Goal: Task Accomplishment & Management: Manage account settings

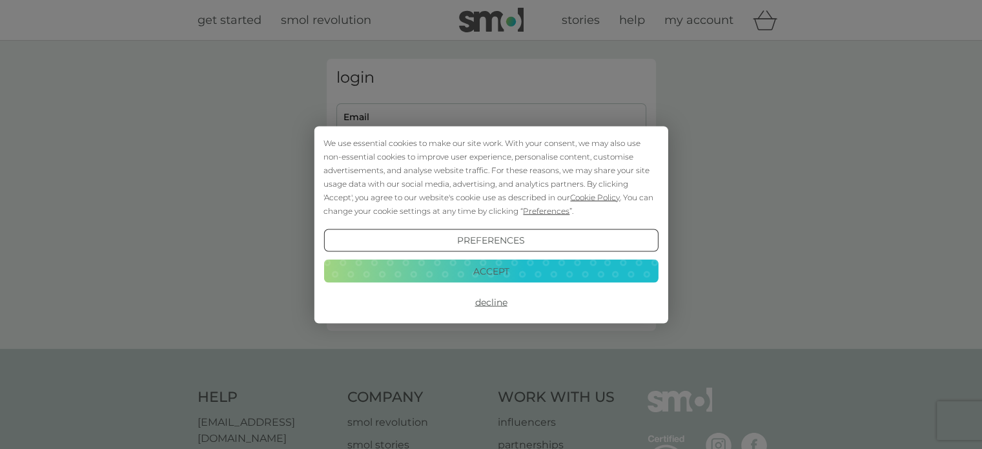
type input "[EMAIL_ADDRESS][DOMAIN_NAME]"
click at [561, 268] on button "Accept" at bounding box center [490, 270] width 334 height 23
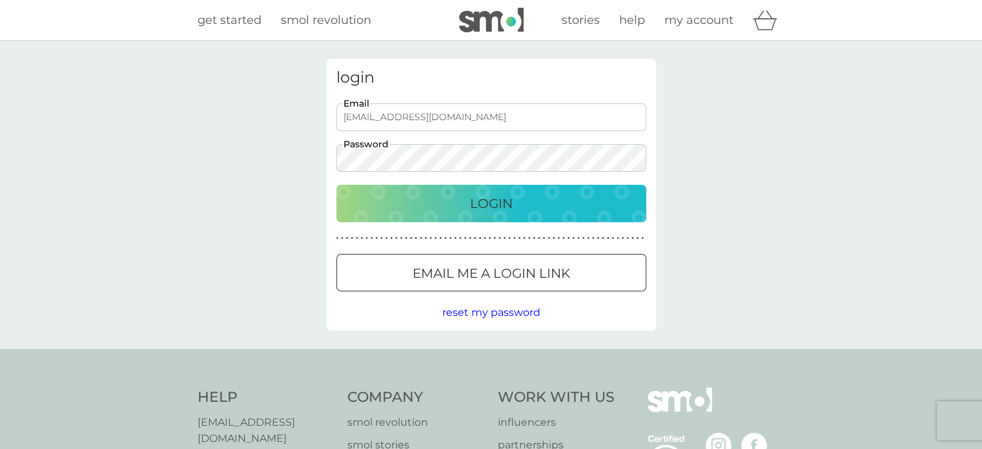
click at [495, 201] on p "Login" at bounding box center [491, 203] width 43 height 21
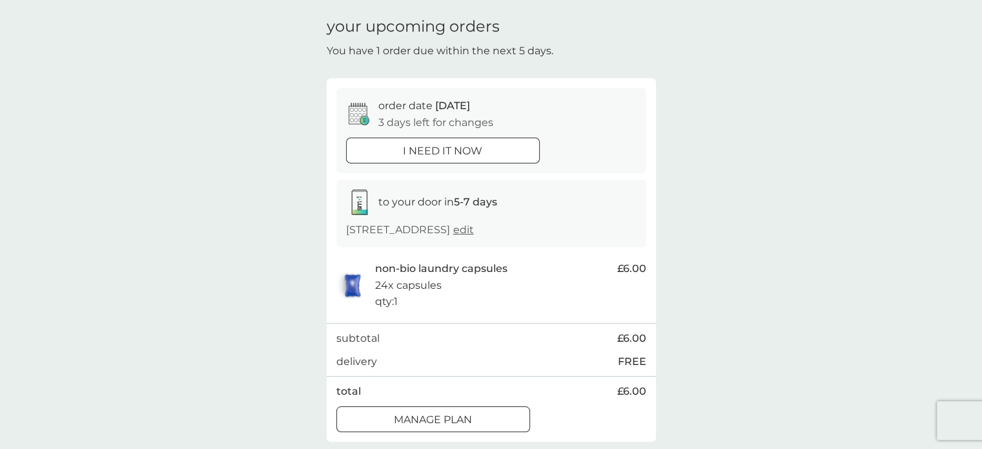
scroll to position [56, 0]
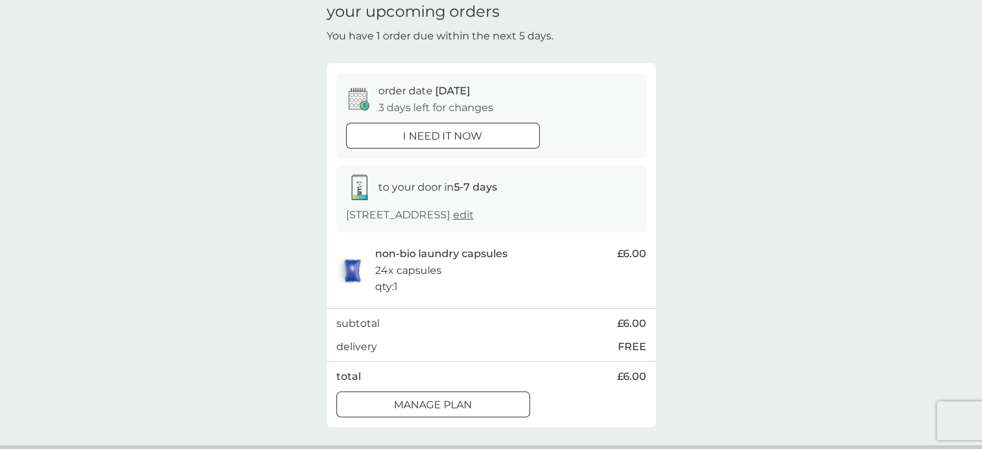
click at [509, 413] on div "Manage plan" at bounding box center [433, 404] width 192 height 17
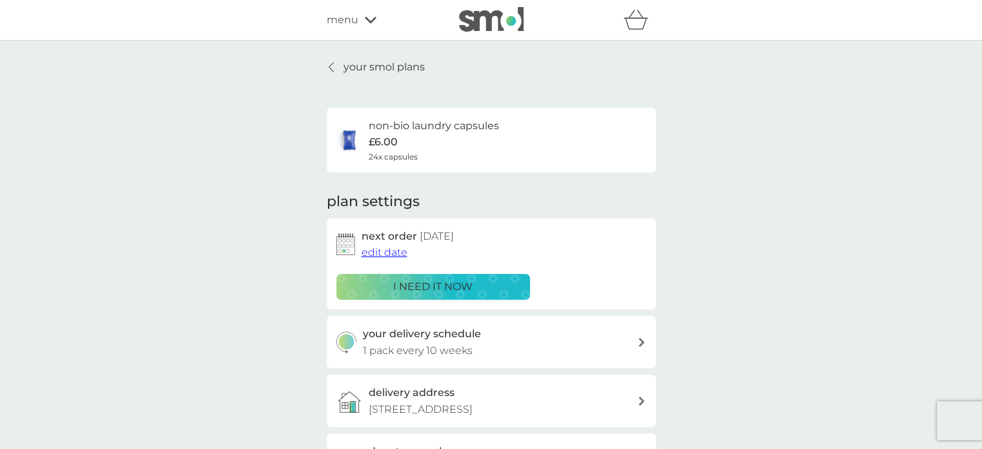
click at [418, 69] on p "your smol plans" at bounding box center [383, 67] width 81 height 17
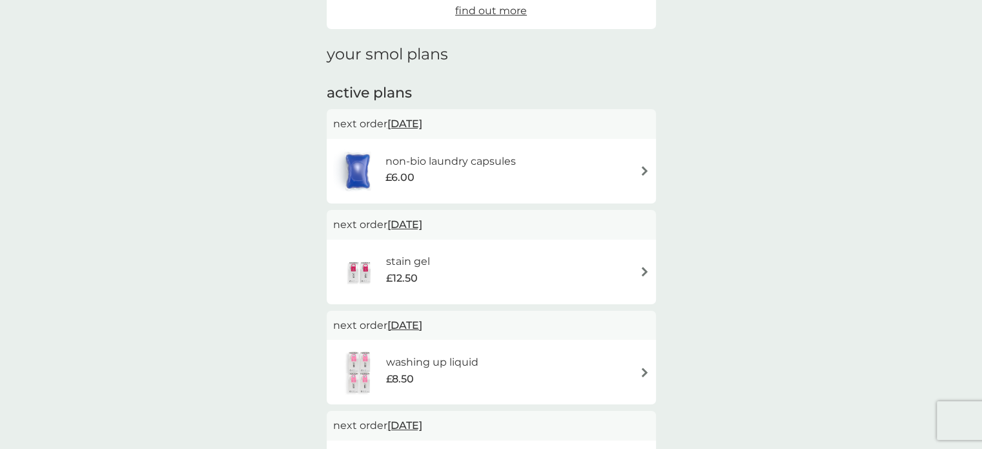
scroll to position [139, 0]
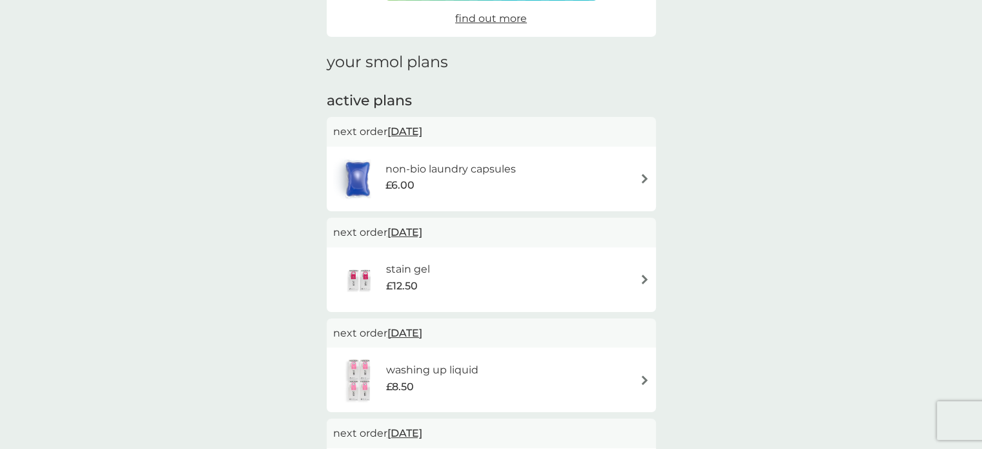
click at [434, 170] on h6 "non-bio laundry capsules" at bounding box center [450, 169] width 130 height 17
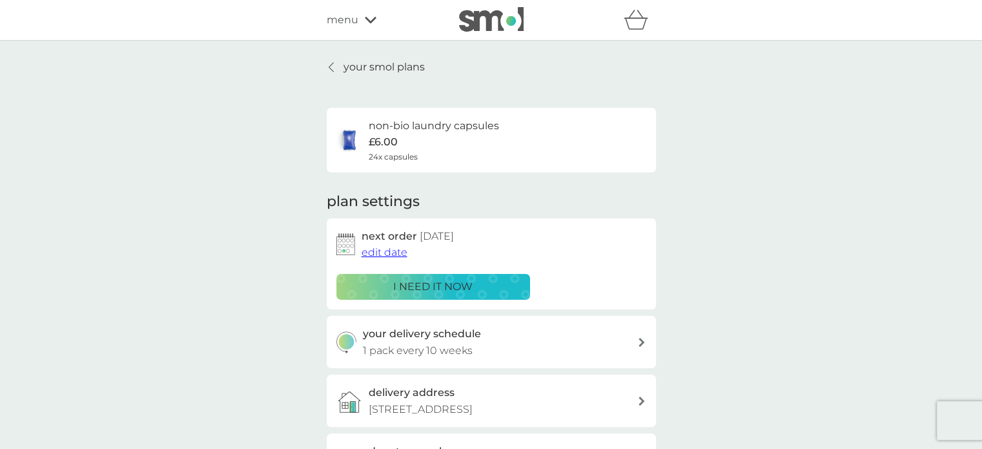
click at [394, 254] on span "edit date" at bounding box center [384, 252] width 46 height 12
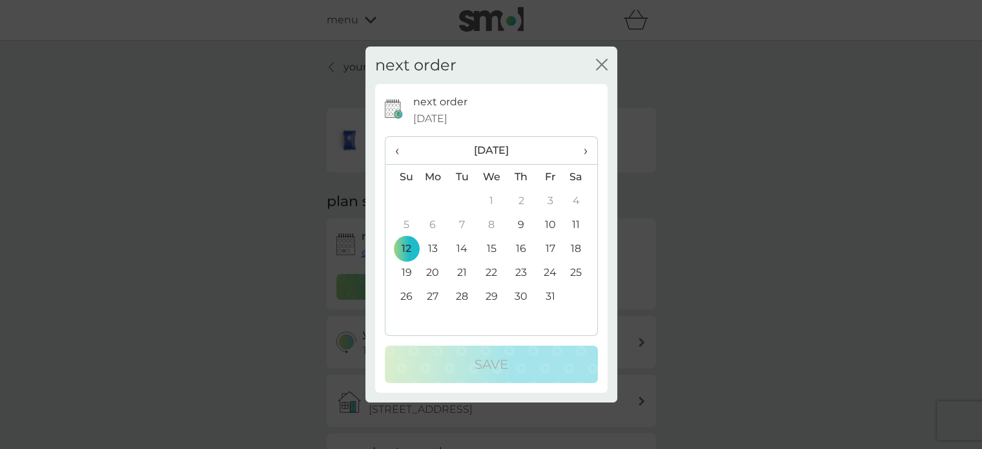
click at [576, 155] on span "›" at bounding box center [580, 150] width 13 height 27
click at [583, 154] on span "›" at bounding box center [580, 150] width 13 height 27
click at [490, 198] on td "3" at bounding box center [491, 200] width 30 height 24
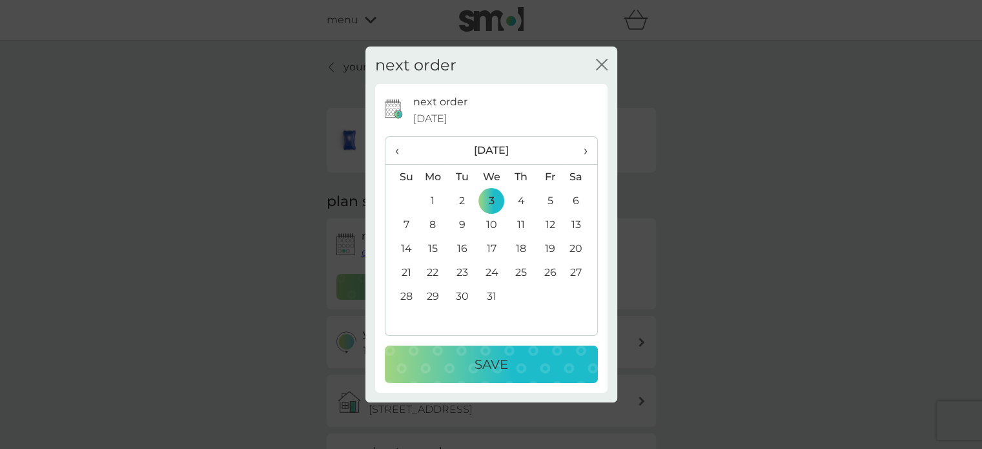
click at [490, 358] on p "Save" at bounding box center [491, 364] width 34 height 21
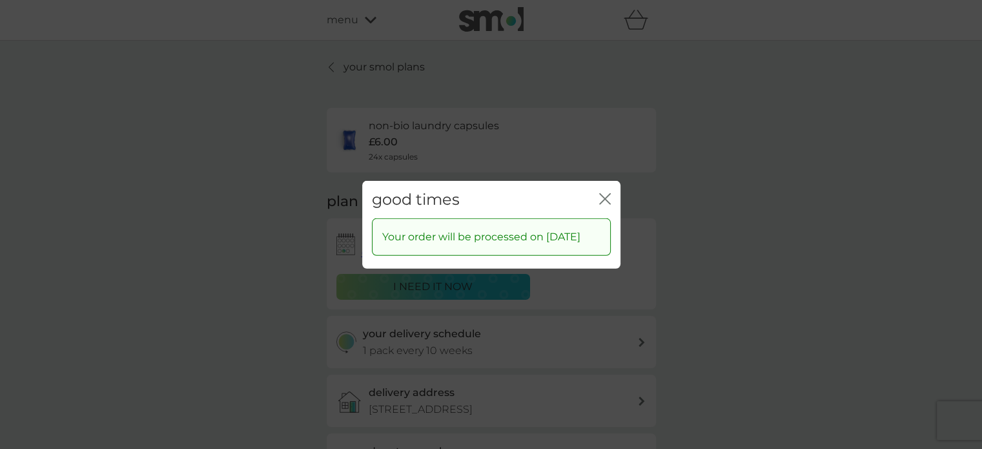
click at [602, 192] on icon "close" at bounding box center [605, 198] width 12 height 12
